Goal: Navigation & Orientation: Find specific page/section

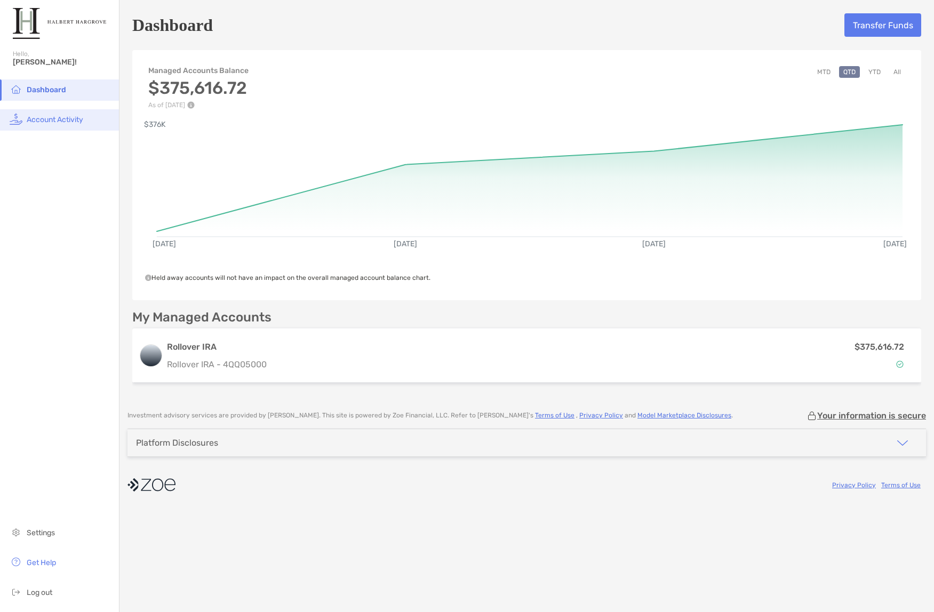
click at [49, 123] on span "Account Activity" at bounding box center [55, 119] width 57 height 9
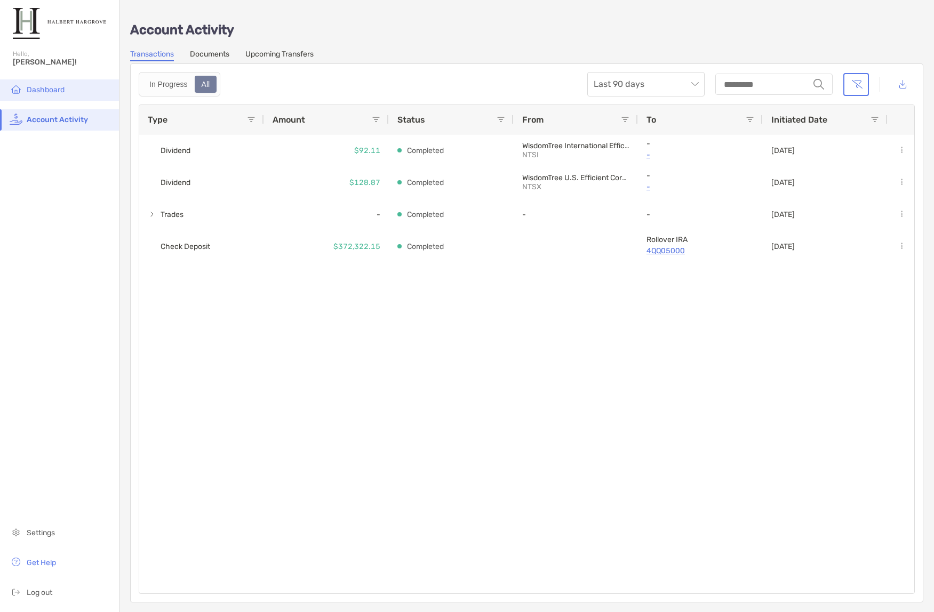
click at [31, 87] on span "Dashboard" at bounding box center [46, 89] width 38 height 9
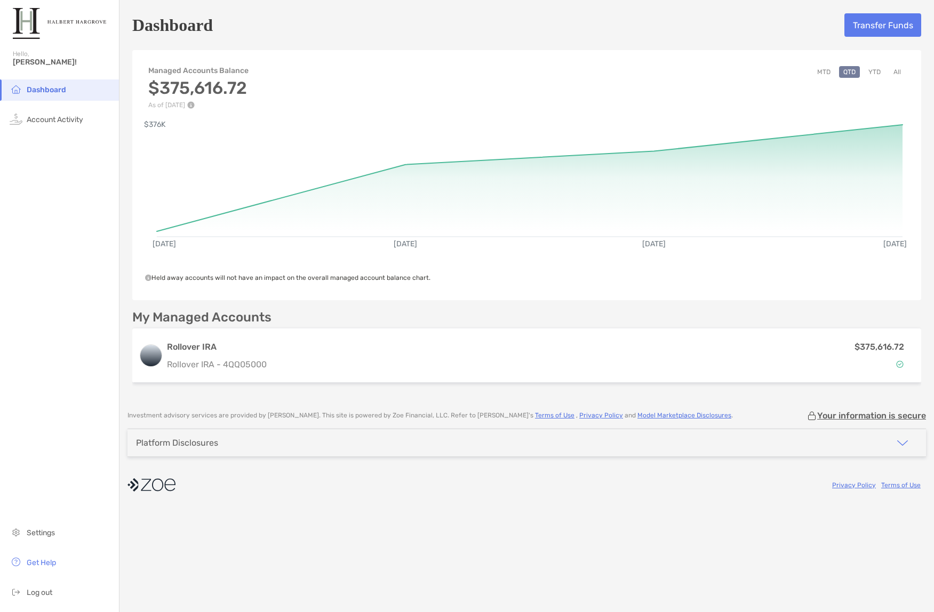
click at [872, 71] on button "YTD" at bounding box center [874, 72] width 21 height 12
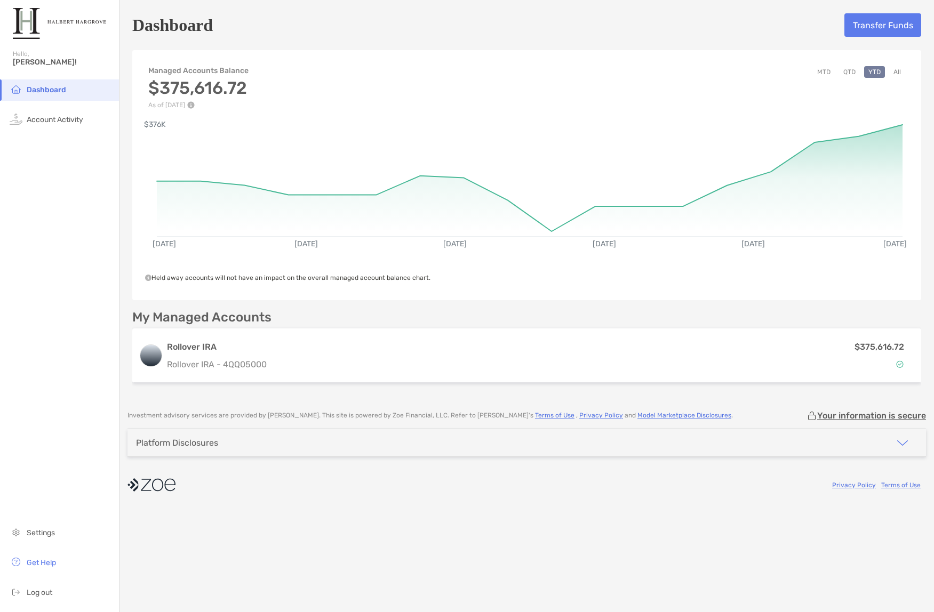
click at [836, 75] on div "MTD QTD YTD All" at bounding box center [859, 87] width 92 height 43
click at [848, 73] on button "QTD" at bounding box center [849, 72] width 21 height 12
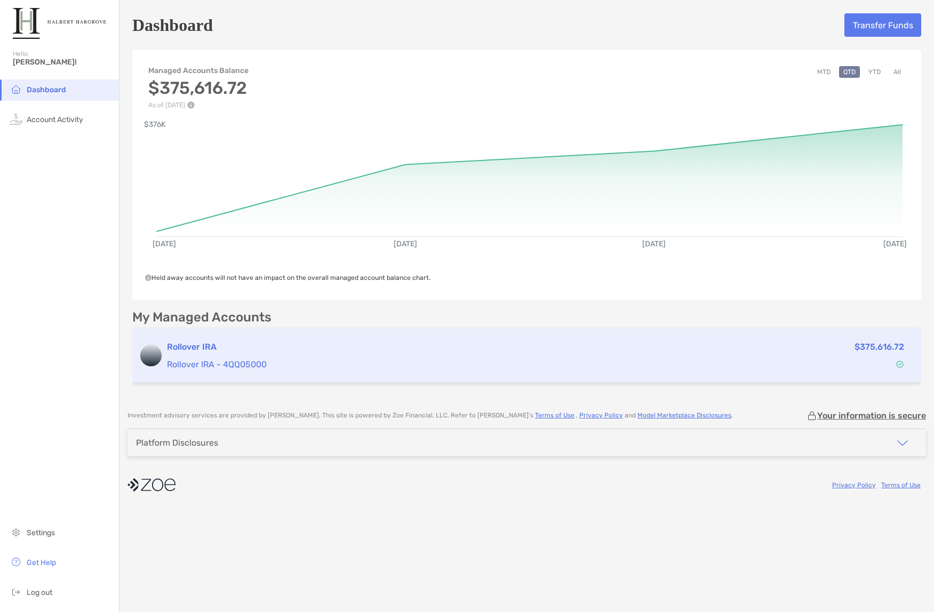
click at [215, 364] on p "Rollover IRA - 4QQ05000" at bounding box center [435, 364] width 536 height 13
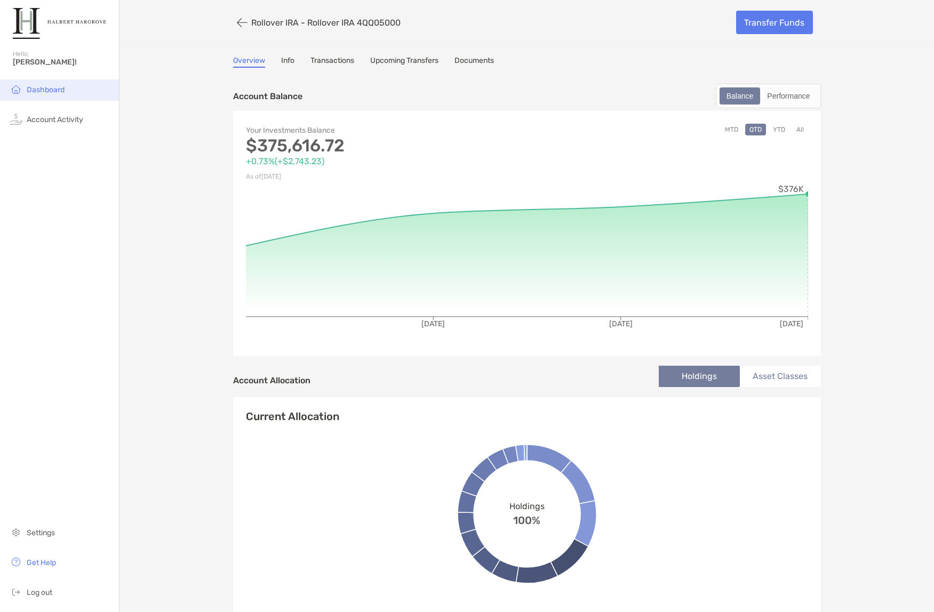
click at [44, 89] on span "Dashboard" at bounding box center [46, 89] width 38 height 9
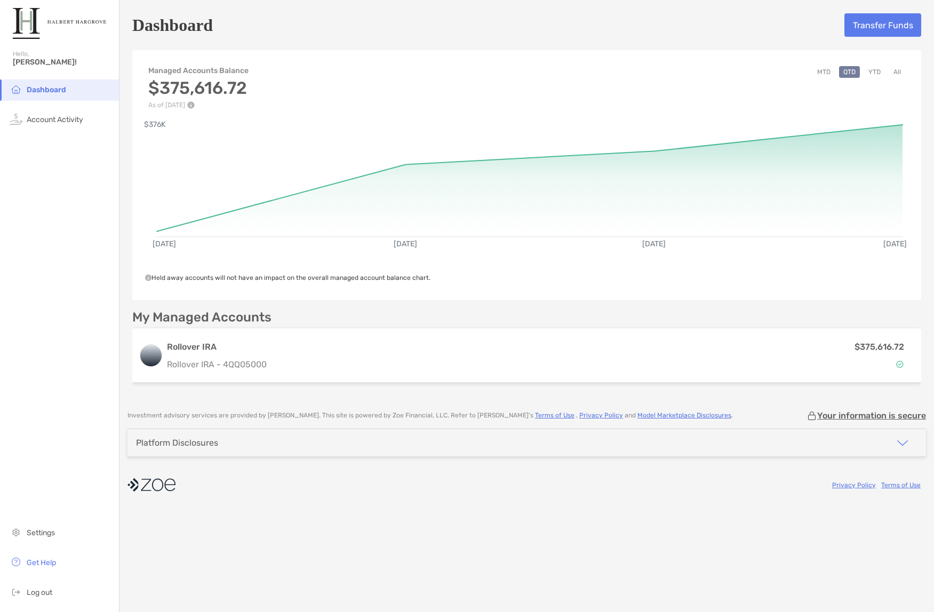
click at [266, 84] on div "Managed Accounts Balance $375,616.72 As of [DATE] MTD QTD YTD All" at bounding box center [526, 81] width 789 height 53
click at [821, 72] on button "MTD" at bounding box center [824, 72] width 22 height 12
click at [903, 124] on circle at bounding box center [902, 125] width 6 height 6
click at [834, 130] on rect at bounding box center [530, 175] width 746 height 101
click at [172, 29] on h5 "Dashboard" at bounding box center [172, 25] width 81 height 25
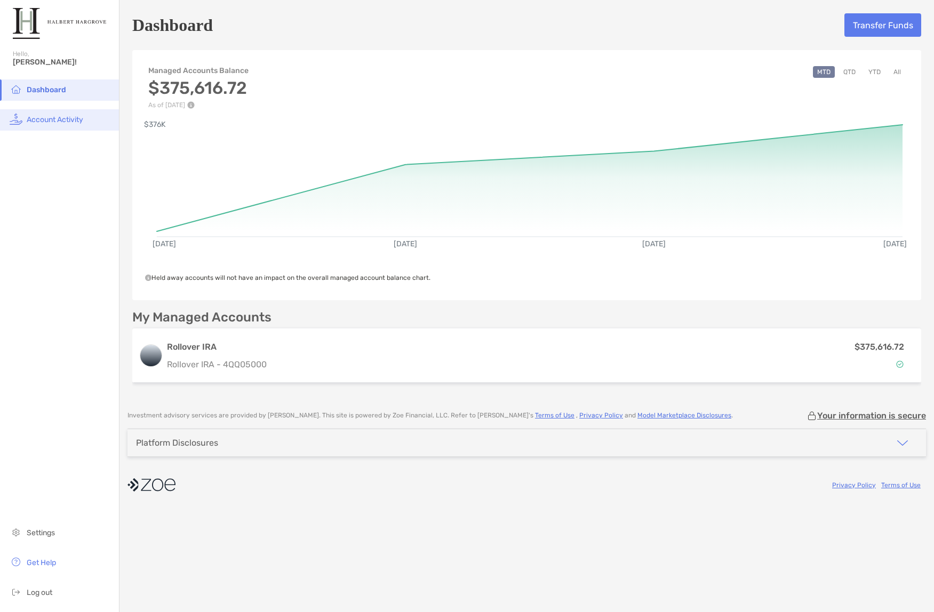
click at [52, 116] on span "Account Activity" at bounding box center [55, 119] width 57 height 9
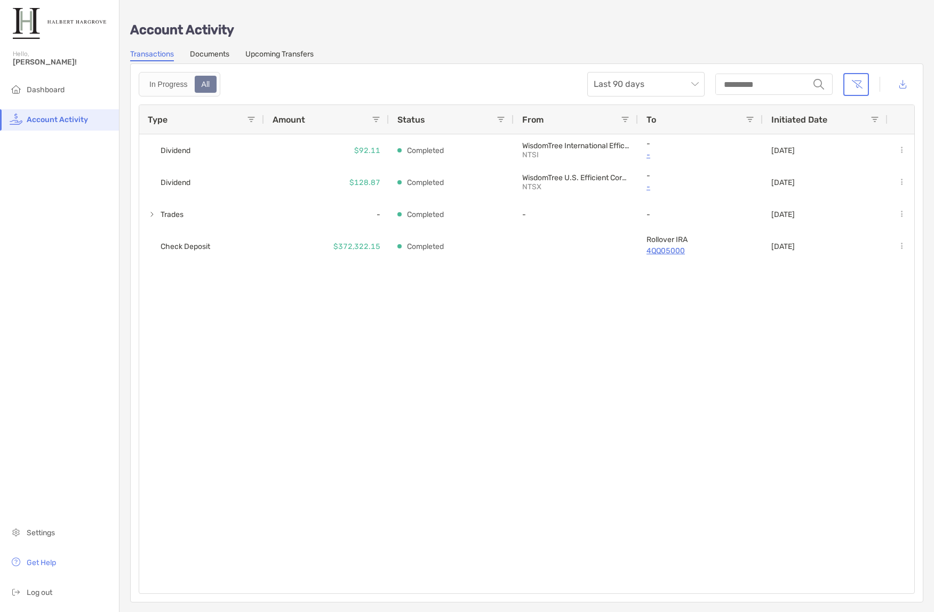
click at [147, 55] on link "Transactions" at bounding box center [152, 56] width 44 height 12
click at [274, 54] on link "Upcoming Transfers" at bounding box center [279, 56] width 68 height 12
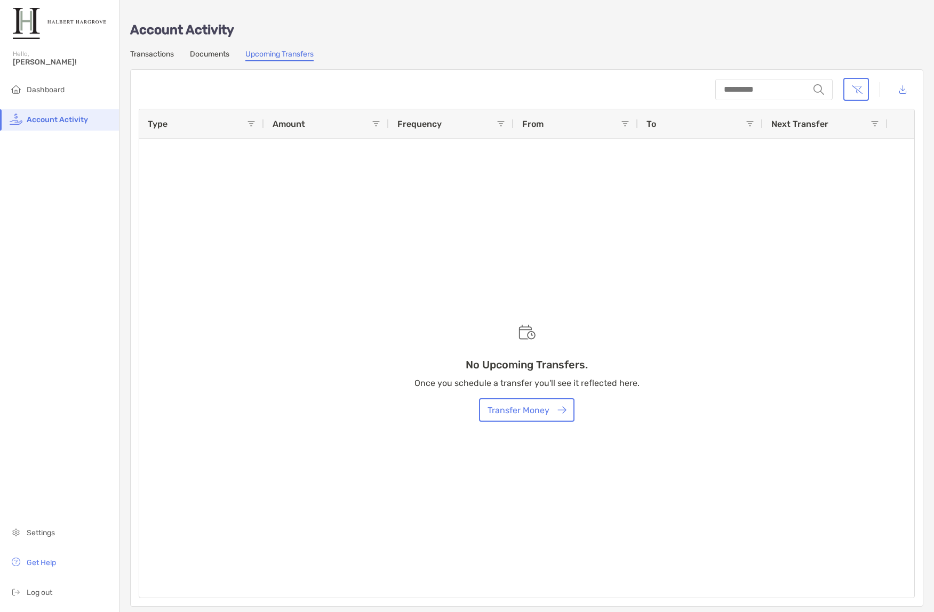
click at [210, 56] on link "Documents" at bounding box center [209, 56] width 39 height 12
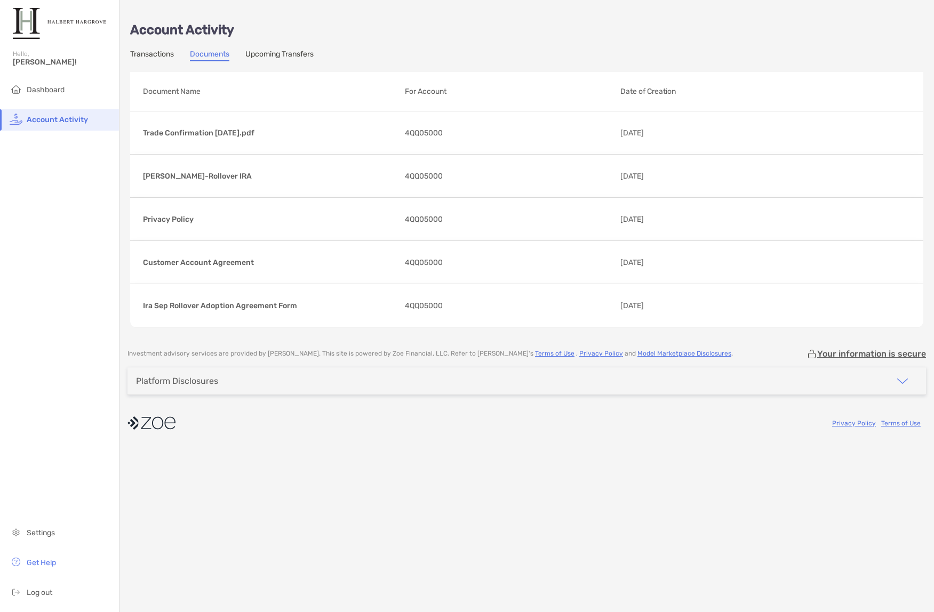
click at [57, 123] on span "Account Activity" at bounding box center [57, 119] width 61 height 9
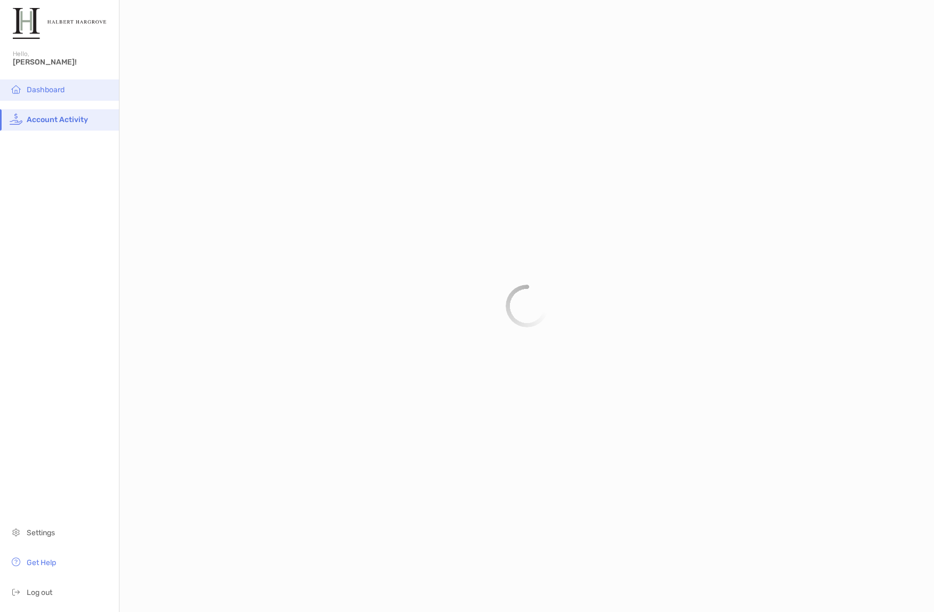
click at [49, 90] on span "Dashboard" at bounding box center [46, 89] width 38 height 9
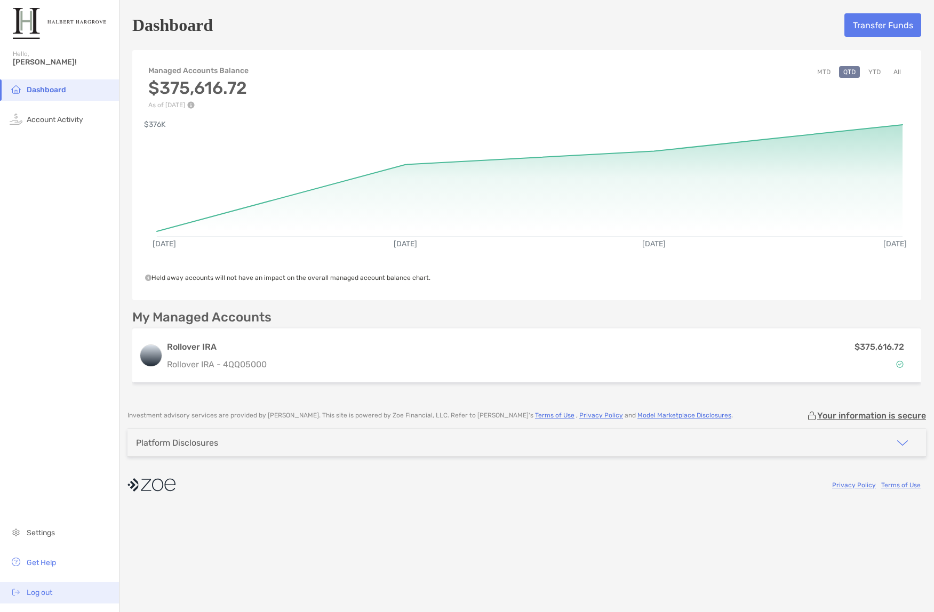
click at [35, 595] on span "Log out" at bounding box center [40, 592] width 26 height 9
